Goal: Register for event/course

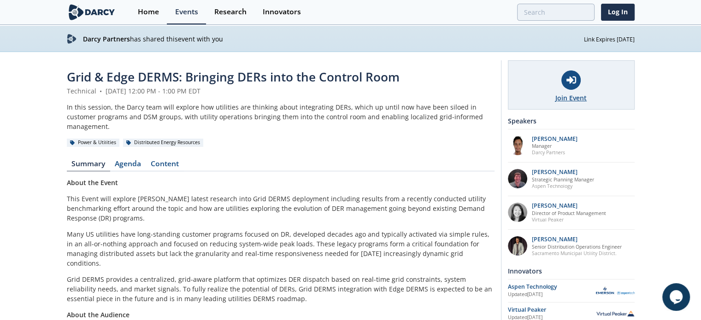
click at [549, 66] on div "Join Event" at bounding box center [571, 84] width 127 height 49
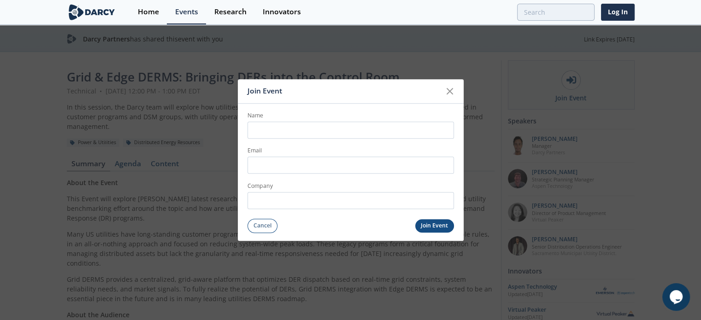
click at [341, 127] on input "Name" at bounding box center [350, 130] width 206 height 17
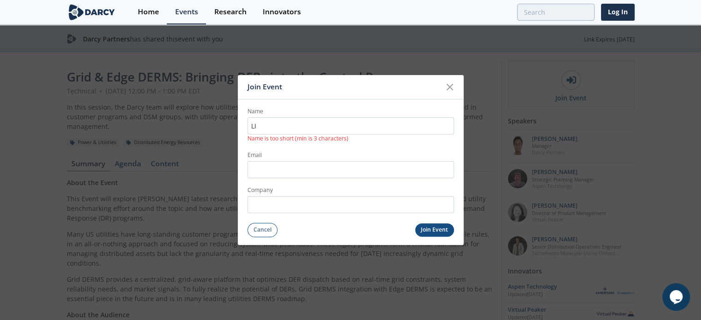
type input "[PERSON_NAME]"
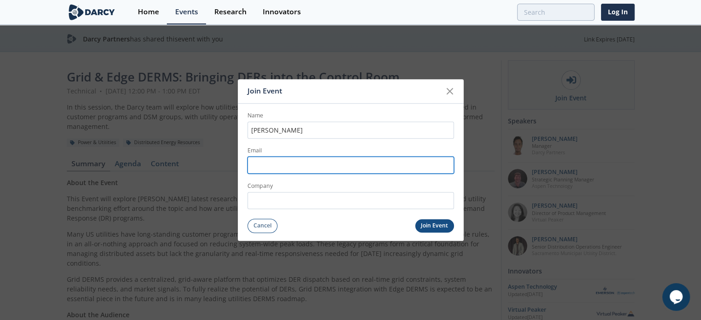
click at [271, 162] on input "Email" at bounding box center [350, 165] width 206 height 17
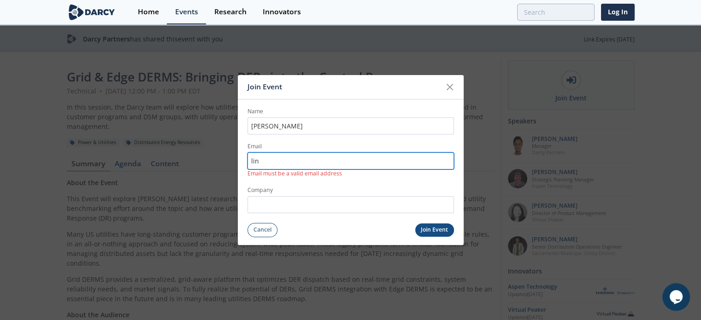
type input "[PERSON_NAME][EMAIL_ADDRESS][PERSON_NAME][DOMAIN_NAME]"
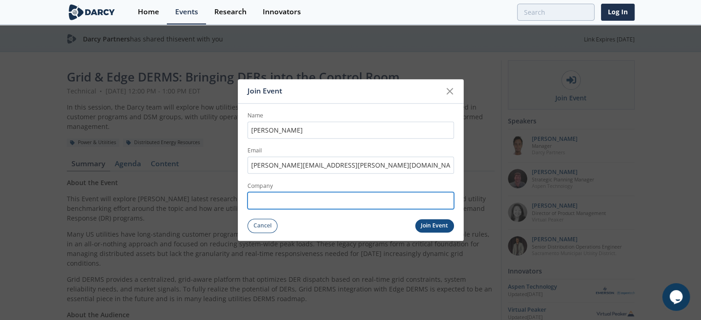
click at [289, 202] on input "Company" at bounding box center [350, 200] width 206 height 17
type input "[US_STATE] System Operations Corporation"
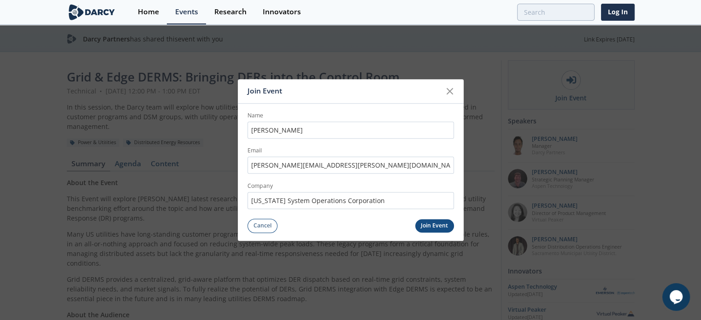
click at [440, 228] on button "Join Event" at bounding box center [434, 225] width 39 height 13
